Goal: Information Seeking & Learning: Learn about a topic

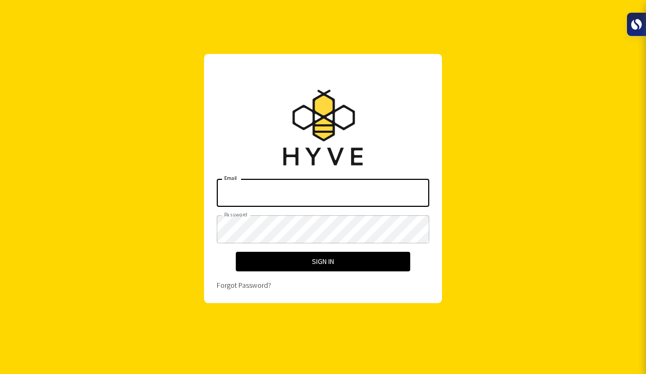
click at [285, 179] on input "Email" at bounding box center [323, 193] width 212 height 28
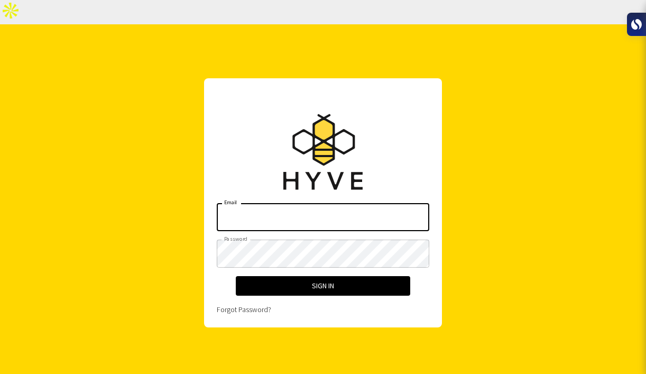
type input "[EMAIL_ADDRESS][TECHNICAL_ID][DOMAIN_NAME]"
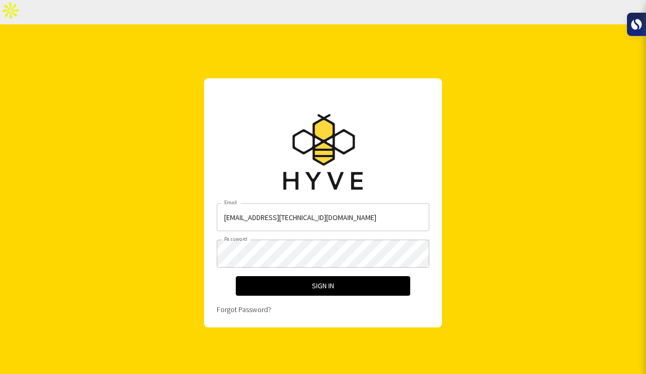
click at [338, 271] on div "Email [EMAIL_ADDRESS][TECHNICAL_ID][DOMAIN_NAME] Email Password Password Sign I…" at bounding box center [323, 258] width 212 height 111
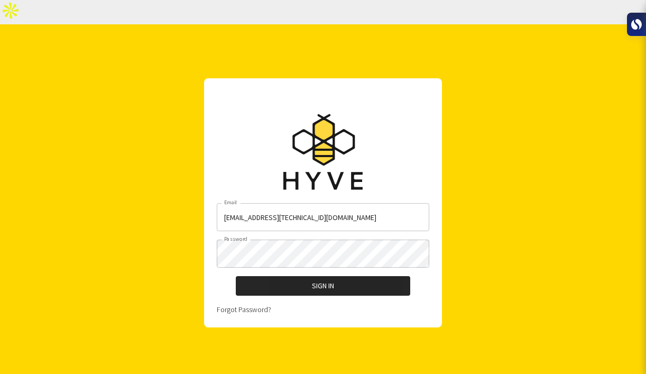
click at [339, 276] on button "Sign In" at bounding box center [323, 286] width 174 height 20
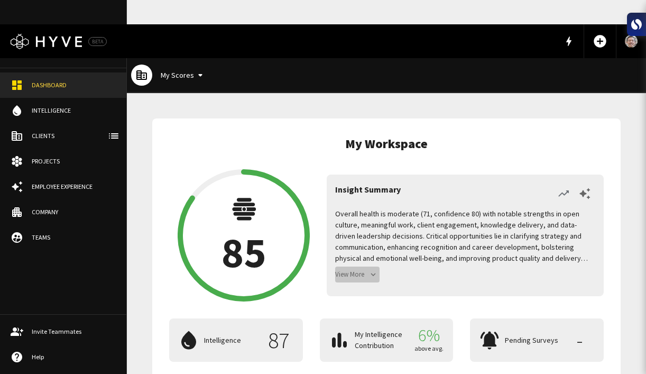
click at [357, 266] on button "View More" at bounding box center [357, 274] width 44 height 16
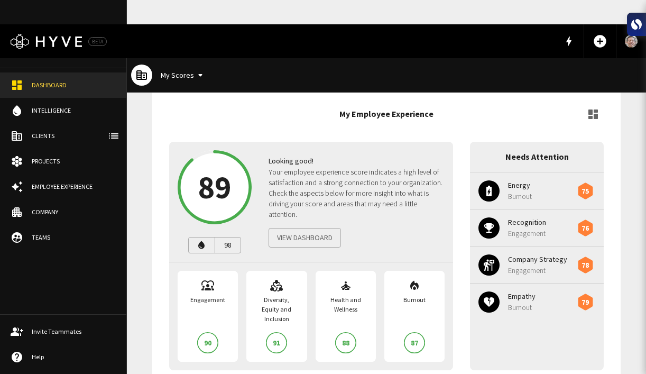
scroll to position [835, 0]
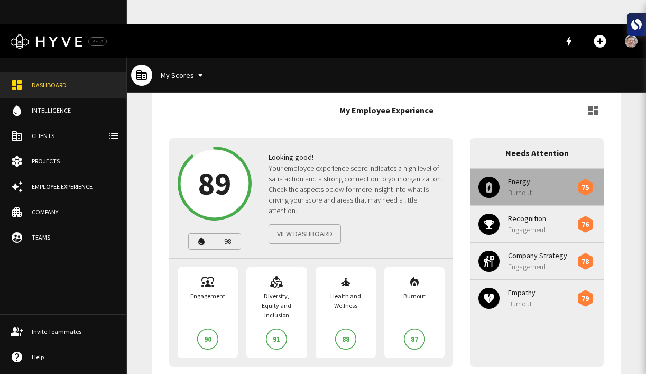
click at [531, 176] on span "Energy" at bounding box center [543, 181] width 70 height 11
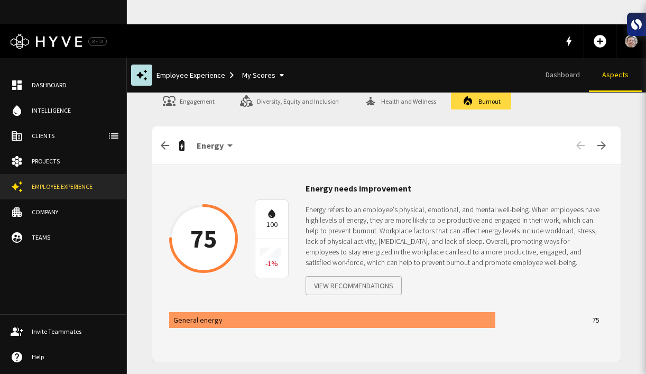
scroll to position [18, 0]
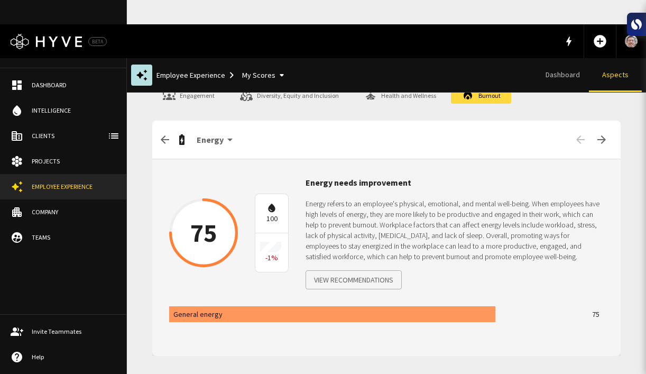
click at [419, 309] on p "General energy" at bounding box center [380, 314] width 414 height 11
click at [360, 270] on button "View Recommendations" at bounding box center [353, 280] width 96 height 20
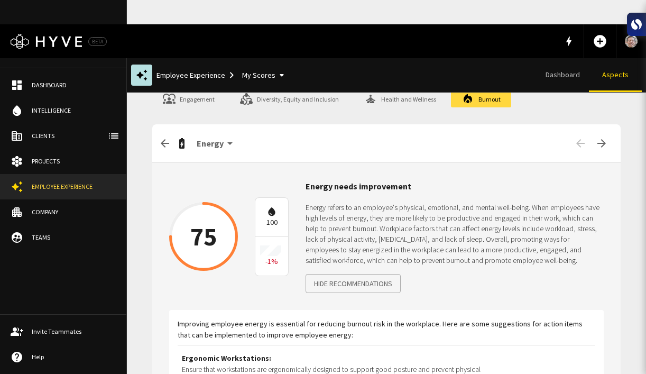
scroll to position [0, 0]
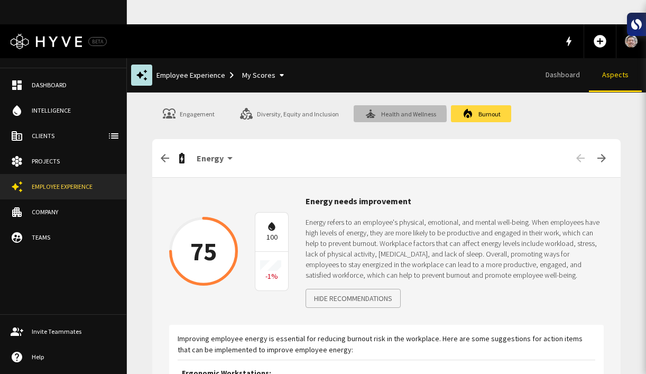
click at [375, 105] on link "Health and Wellness" at bounding box center [399, 113] width 93 height 17
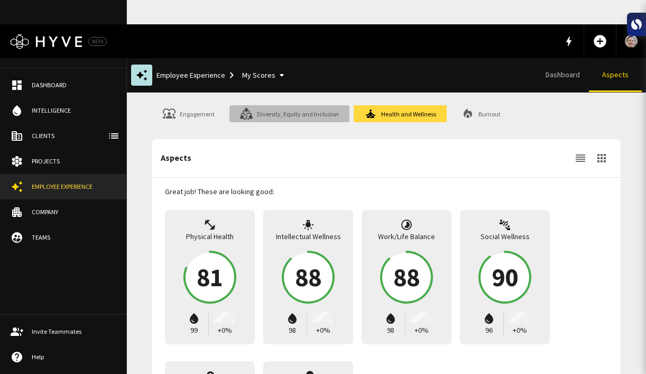
click at [296, 105] on link "Diversity, Equity and Inclusion" at bounding box center [289, 113] width 120 height 17
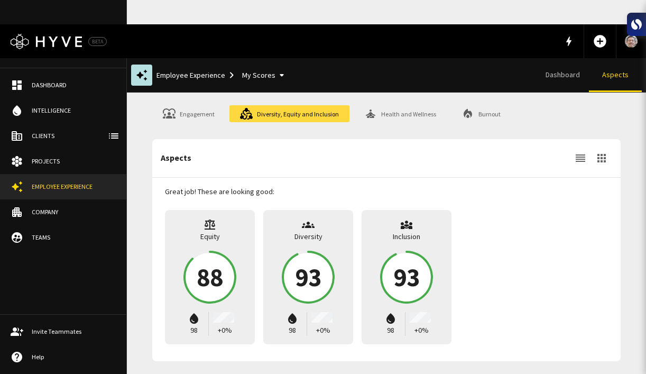
click at [190, 105] on div "Engagement Diversity, Equity and Inclusion Health and Wellness Burnout Aspects …" at bounding box center [386, 233] width 468 height 256
click at [190, 105] on link "Engagement" at bounding box center [188, 113] width 73 height 17
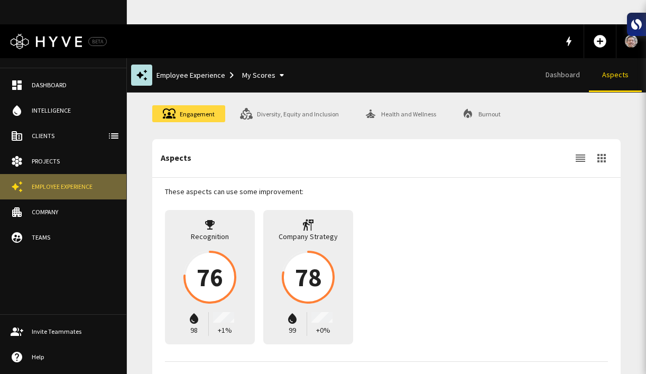
click at [42, 186] on div "Employee Experience" at bounding box center [74, 187] width 84 height 10
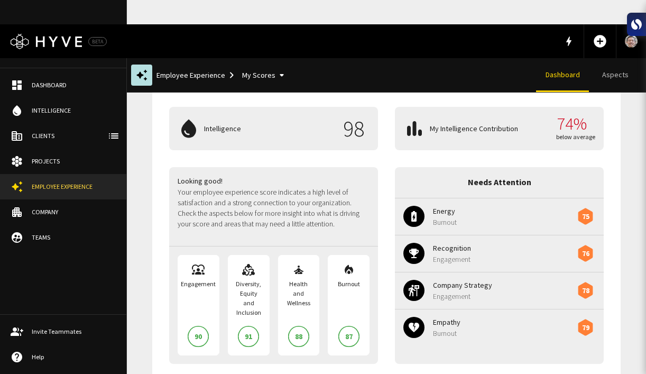
scroll to position [260, 0]
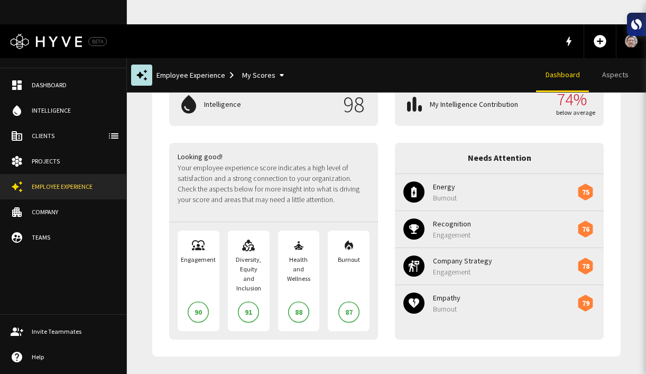
click at [464, 303] on p "Burnout" at bounding box center [505, 308] width 145 height 11
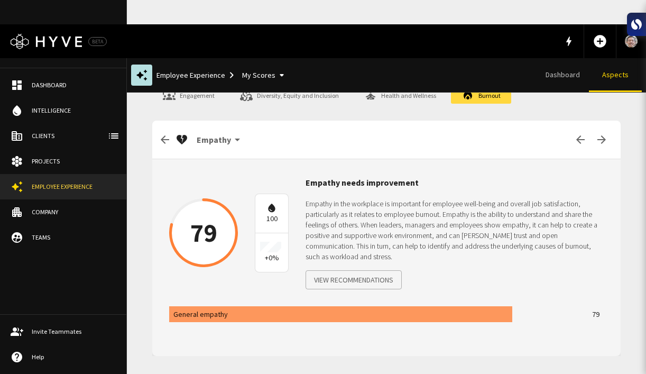
scroll to position [18, 0]
click at [387, 309] on p "General empathy" at bounding box center [380, 314] width 414 height 11
click at [359, 270] on button "View Recommendations" at bounding box center [353, 280] width 96 height 20
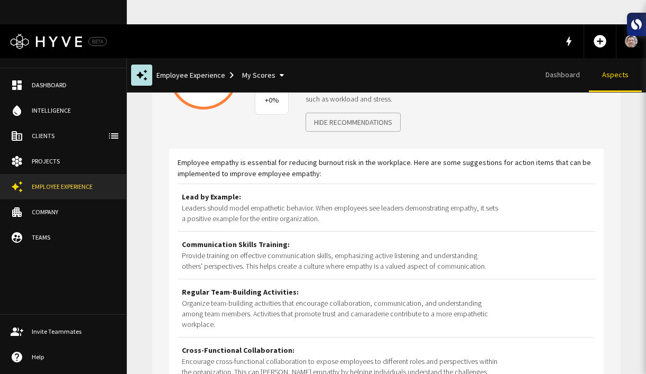
scroll to position [0, 0]
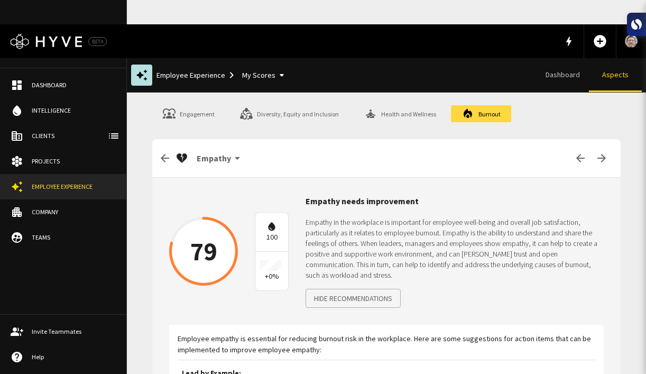
click at [268, 221] on icon at bounding box center [271, 226] width 11 height 11
click at [204, 230] on div "79" at bounding box center [203, 251] width 69 height 69
click at [234, 147] on button "Empathy arrow_drop_down" at bounding box center [219, 157] width 55 height 21
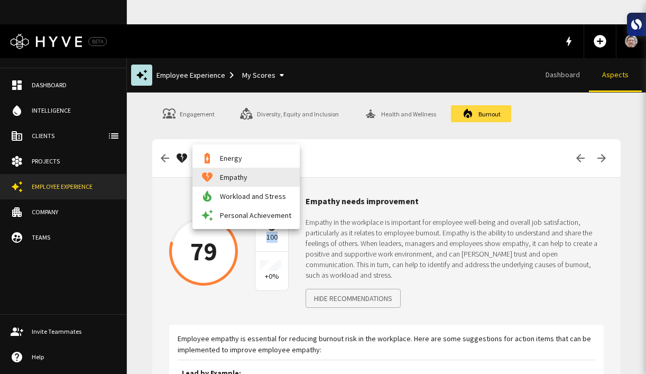
click at [238, 160] on li "battery_charging_full Energy" at bounding box center [245, 157] width 107 height 19
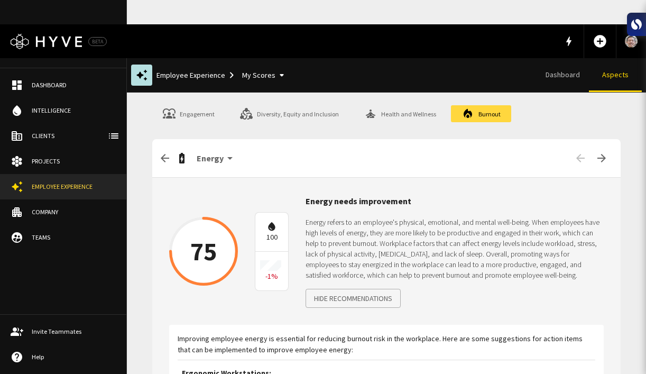
click at [175, 66] on div "Employee Experience My Scores" at bounding box center [224, 76] width 136 height 20
click at [72, 174] on link "Employee Experience" at bounding box center [63, 186] width 126 height 25
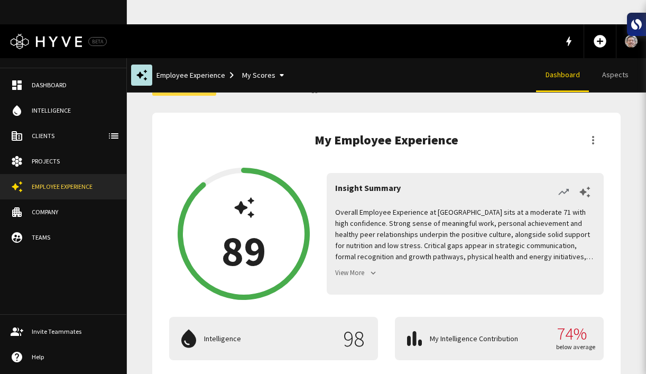
scroll to position [29, 0]
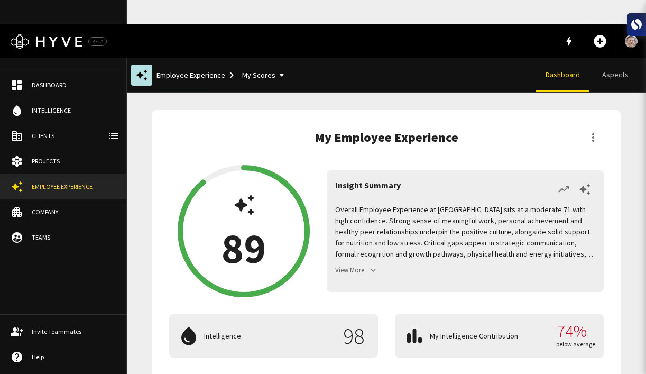
click at [586, 131] on icon "button" at bounding box center [592, 137] width 13 height 13
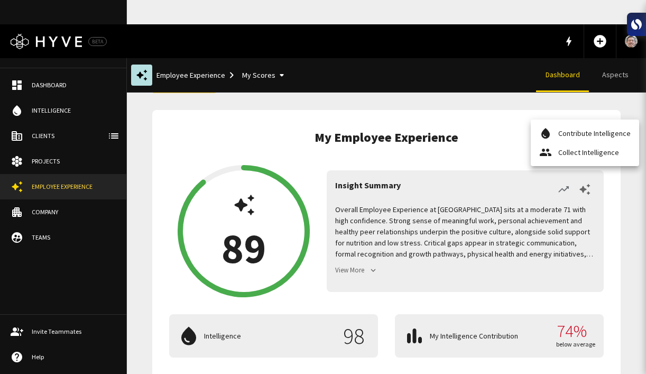
click at [574, 138] on li "water_drop Contribute Intelligence" at bounding box center [584, 133] width 108 height 19
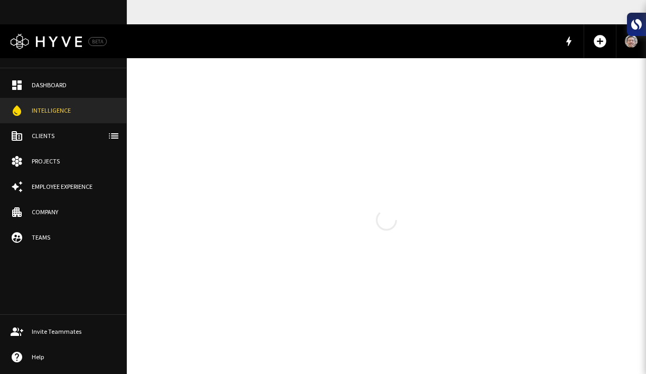
click at [577, 113] on section at bounding box center [386, 219] width 468 height 272
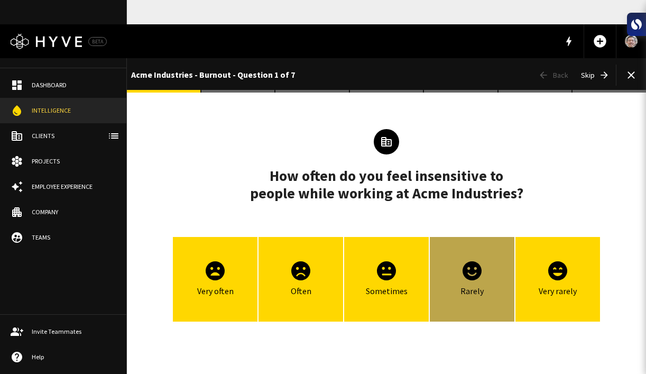
click at [462, 261] on icon "button" at bounding box center [471, 270] width 19 height 19
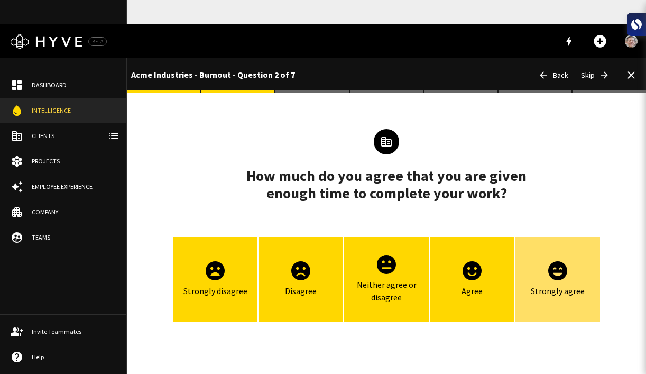
click at [538, 256] on div "Strongly agree" at bounding box center [557, 279] width 85 height 85
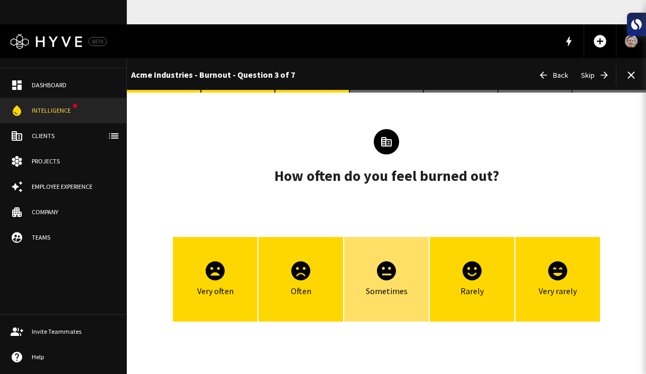
click at [377, 261] on icon "button" at bounding box center [386, 270] width 19 height 19
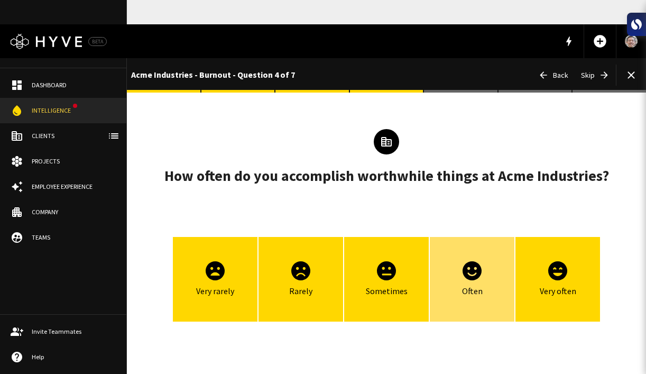
click at [490, 249] on div "Often" at bounding box center [472, 279] width 85 height 85
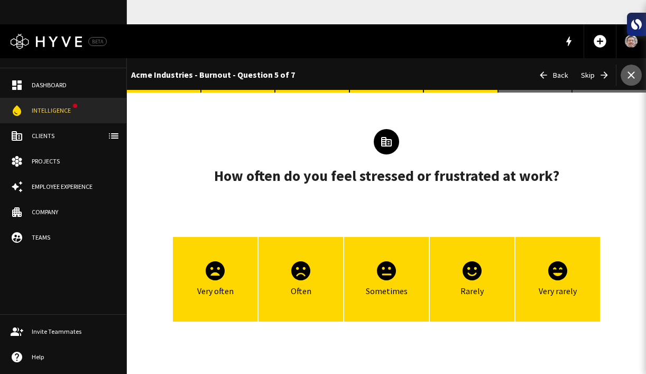
click at [624, 69] on icon "button" at bounding box center [630, 75] width 13 height 13
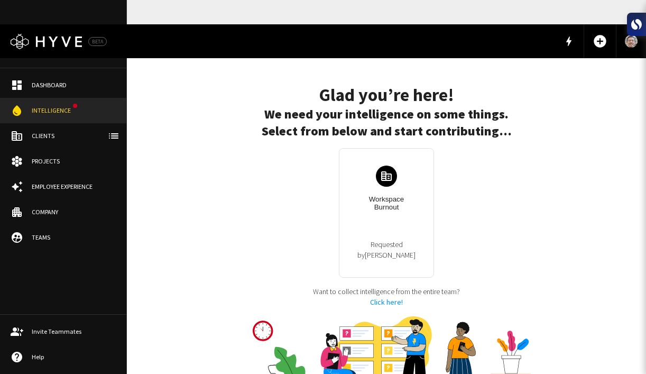
click at [61, 184] on div "Employee Experience" at bounding box center [74, 187] width 84 height 10
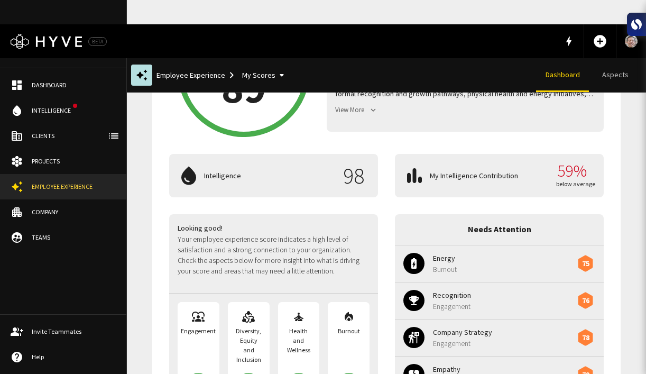
scroll to position [246, 0]
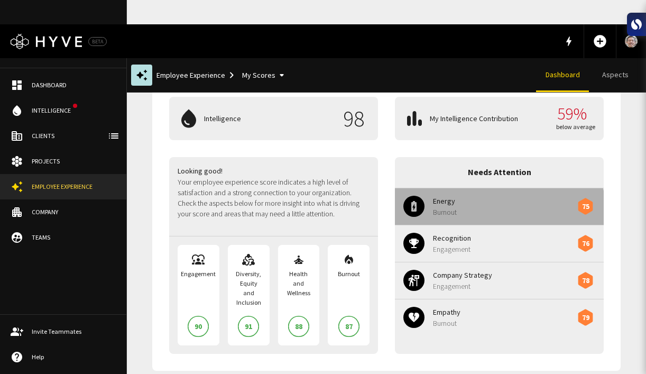
click at [490, 207] on p "Burnout" at bounding box center [505, 212] width 145 height 11
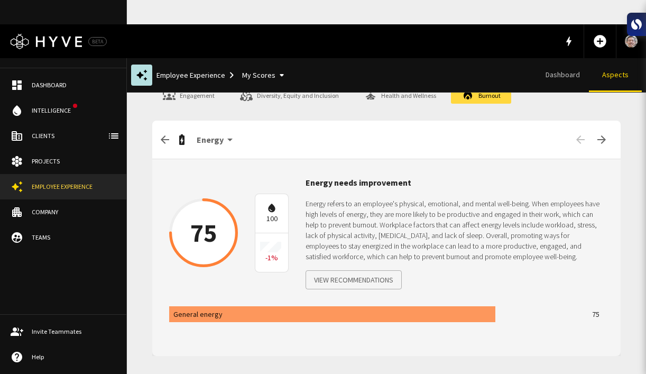
click at [197, 200] on div "75" at bounding box center [203, 232] width 69 height 69
click at [366, 270] on button "View Recommendations" at bounding box center [353, 280] width 96 height 20
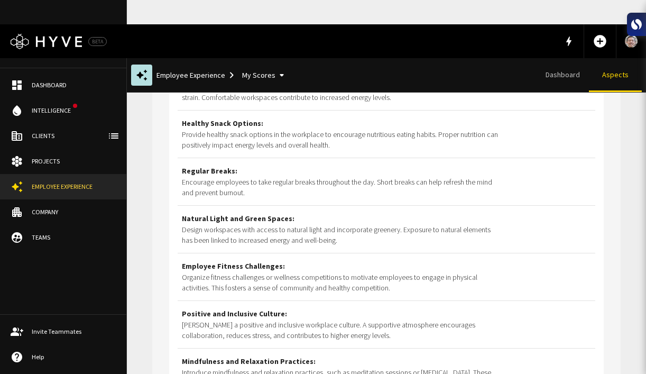
scroll to position [0, 0]
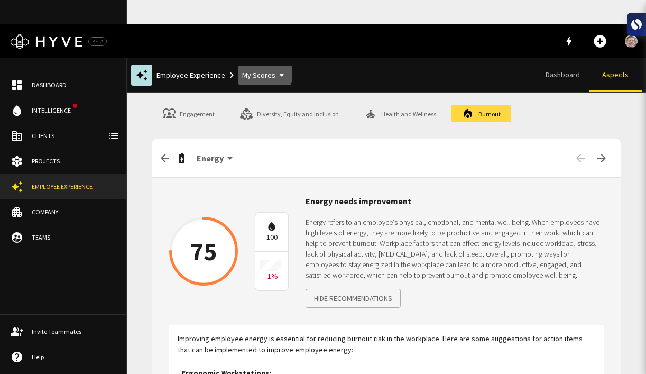
click at [249, 66] on button "My Scores" at bounding box center [265, 76] width 54 height 20
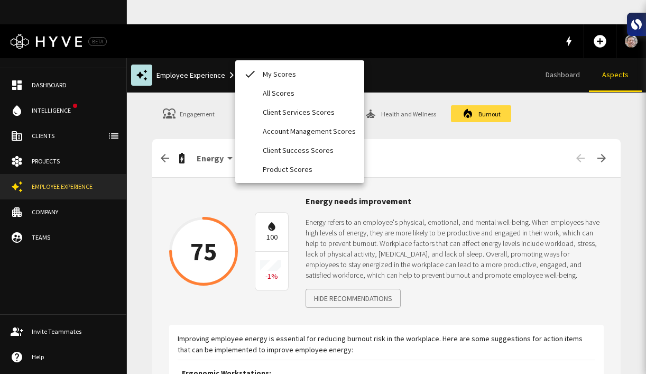
click at [272, 142] on li "Client Success Scores" at bounding box center [299, 150] width 129 height 19
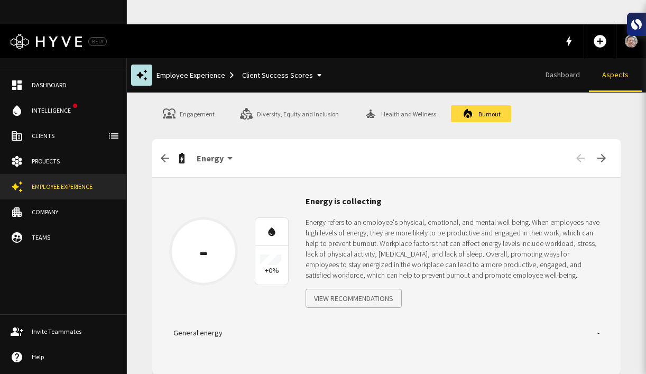
click at [282, 66] on button "Client Success Scores" at bounding box center [284, 76] width 92 height 20
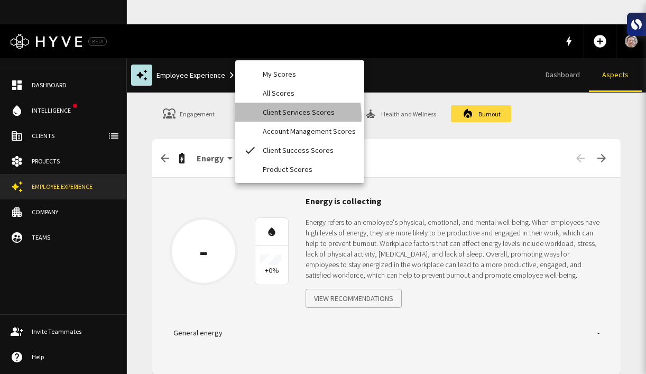
click at [289, 116] on li "Client Services Scores" at bounding box center [299, 111] width 129 height 19
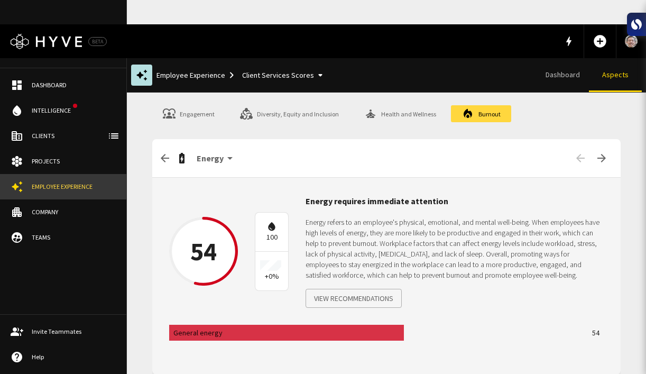
click at [18, 190] on icon at bounding box center [17, 186] width 13 height 13
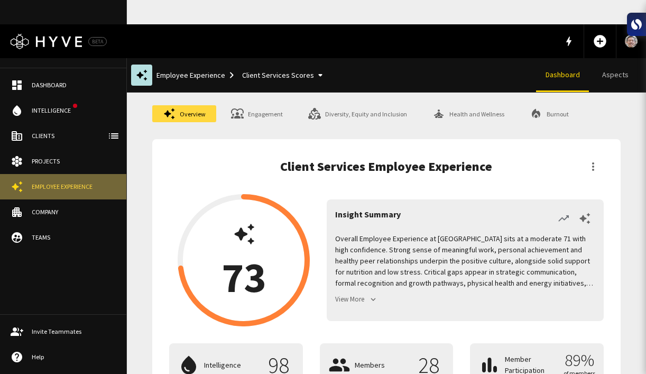
click at [29, 182] on link "Employee Experience" at bounding box center [63, 186] width 126 height 25
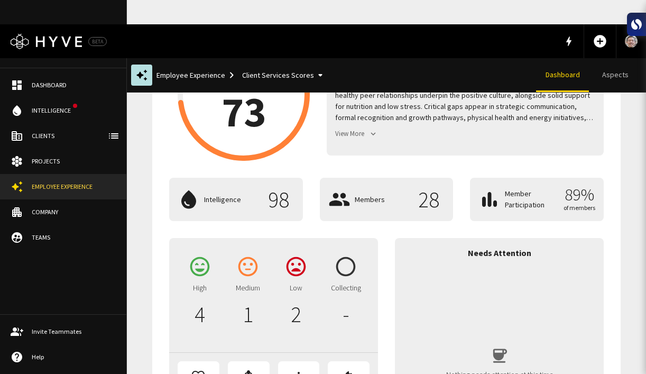
scroll to position [171, 0]
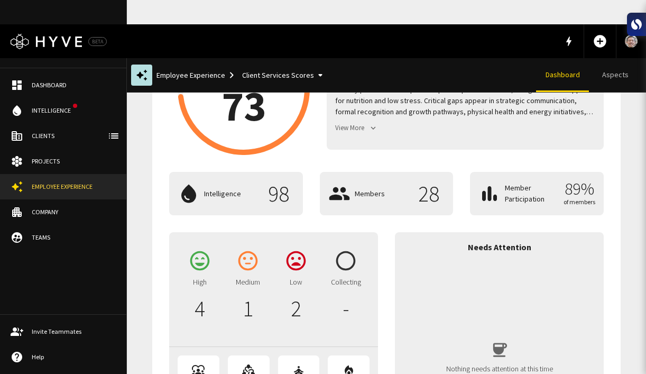
click at [403, 177] on div "water_drop Intelligence 98 Members 28 Member Participation 89% of members" at bounding box center [386, 193] width 434 height 43
click at [434, 174] on div "water_drop Intelligence 98 Members 28 Member Participation 89% of members" at bounding box center [386, 193] width 434 height 43
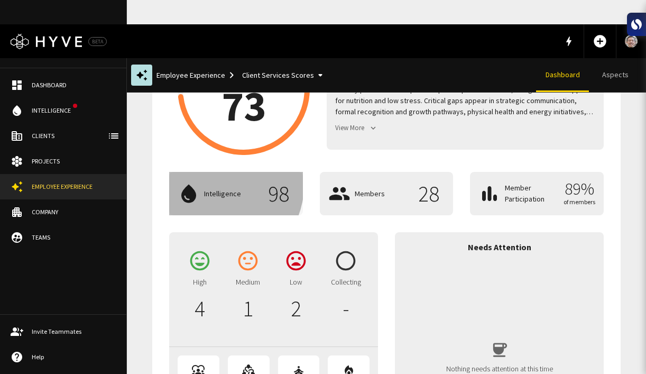
click at [220, 180] on div "water_drop Intelligence 98" at bounding box center [236, 193] width 117 height 26
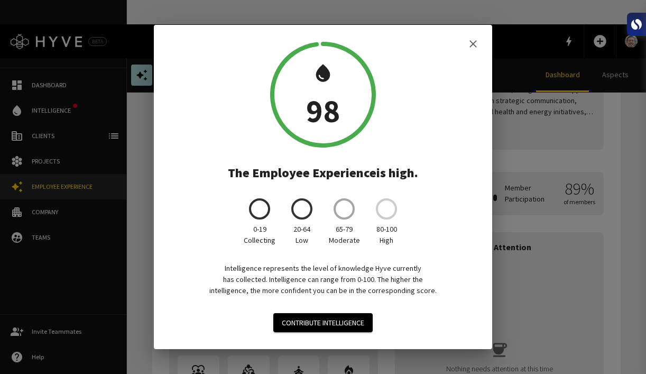
click at [471, 49] on icon "button" at bounding box center [473, 44] width 13 height 13
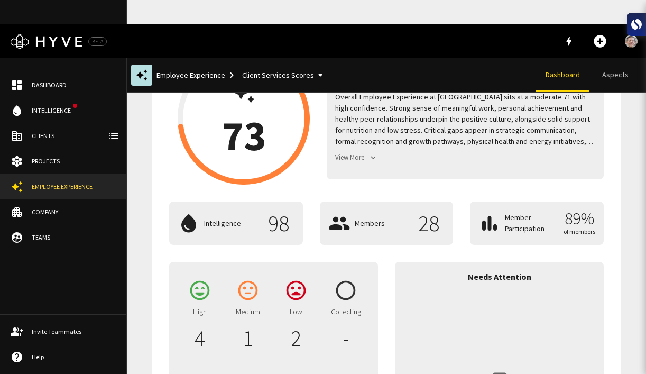
scroll to position [0, 0]
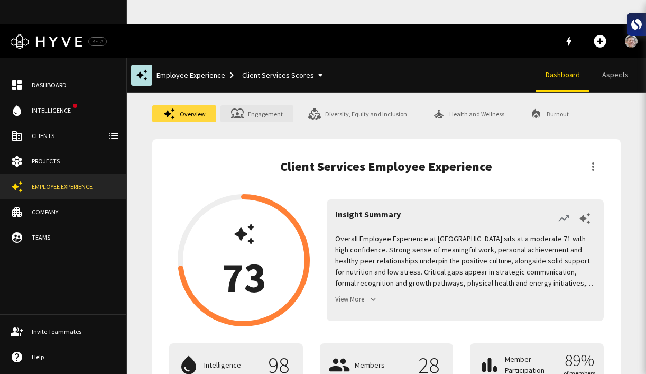
click at [271, 105] on link "Engagement" at bounding box center [256, 113] width 73 height 17
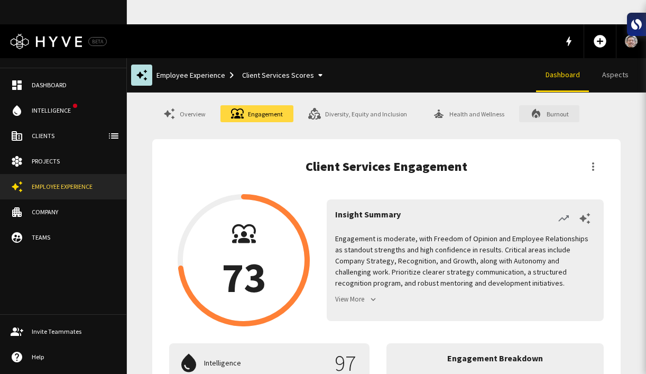
click at [563, 105] on link "Burnout" at bounding box center [549, 113] width 60 height 17
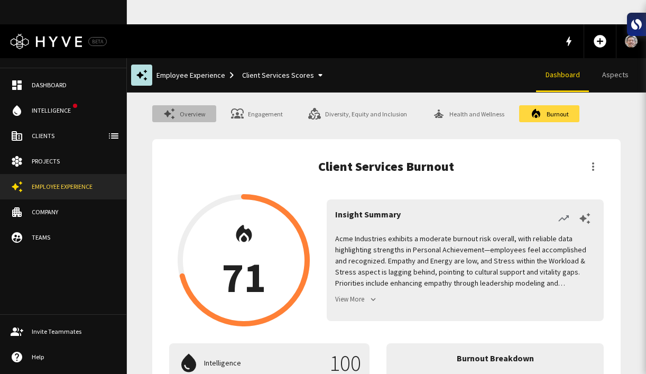
click at [184, 105] on link "Overview" at bounding box center [184, 113] width 64 height 17
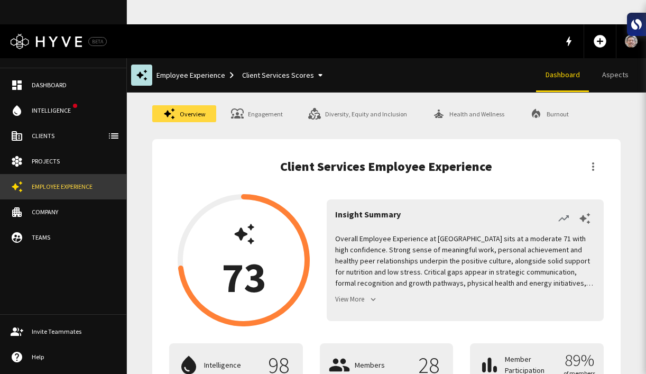
click at [68, 193] on link "Employee Experience" at bounding box center [63, 186] width 126 height 25
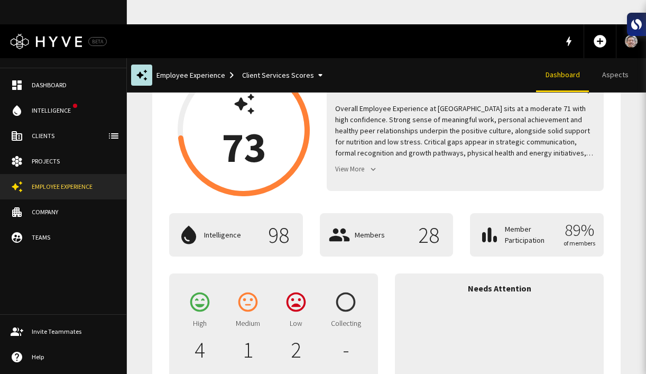
scroll to position [296, 0]
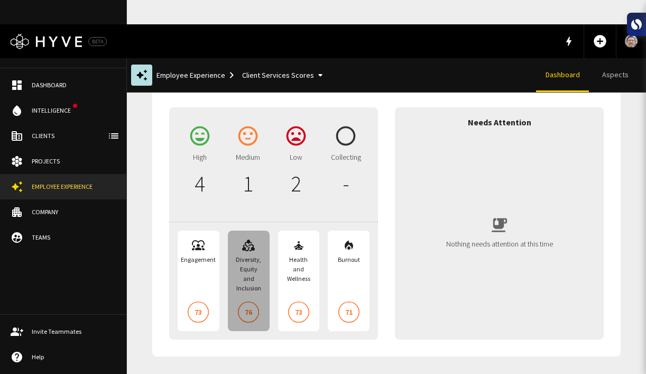
click at [244, 259] on div "Diversity, Equity and Inclusion" at bounding box center [248, 274] width 25 height 38
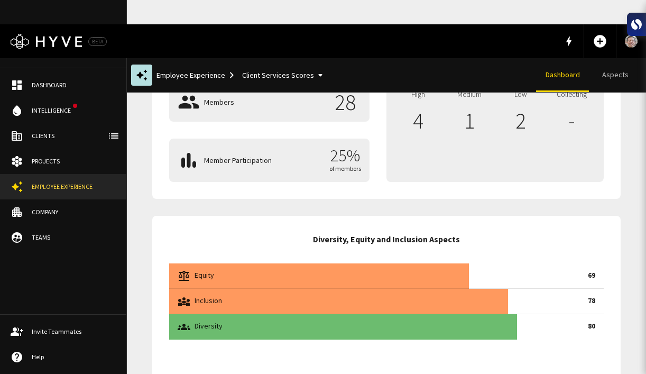
scroll to position [287, 0]
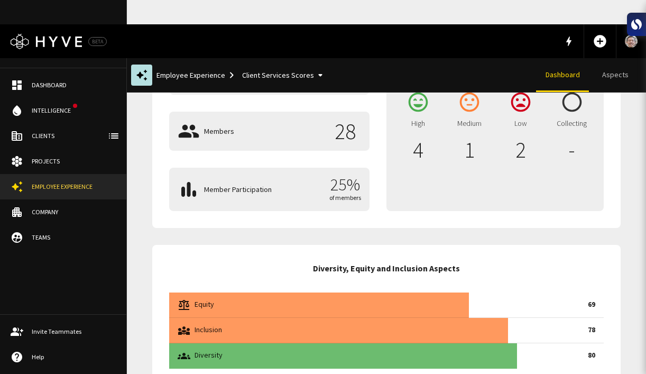
click at [385, 299] on p "Equity" at bounding box center [388, 304] width 389 height 11
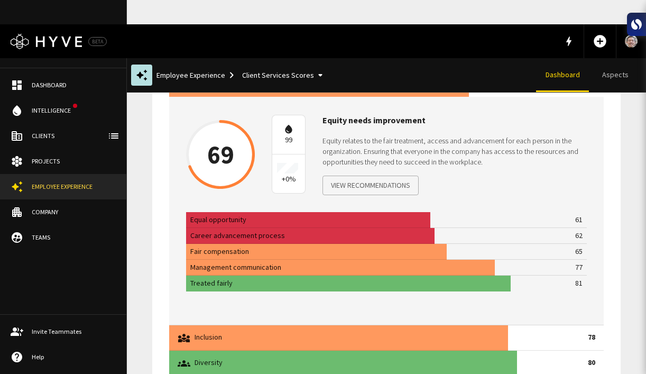
scroll to position [514, 0]
